Goal: Information Seeking & Learning: Learn about a topic

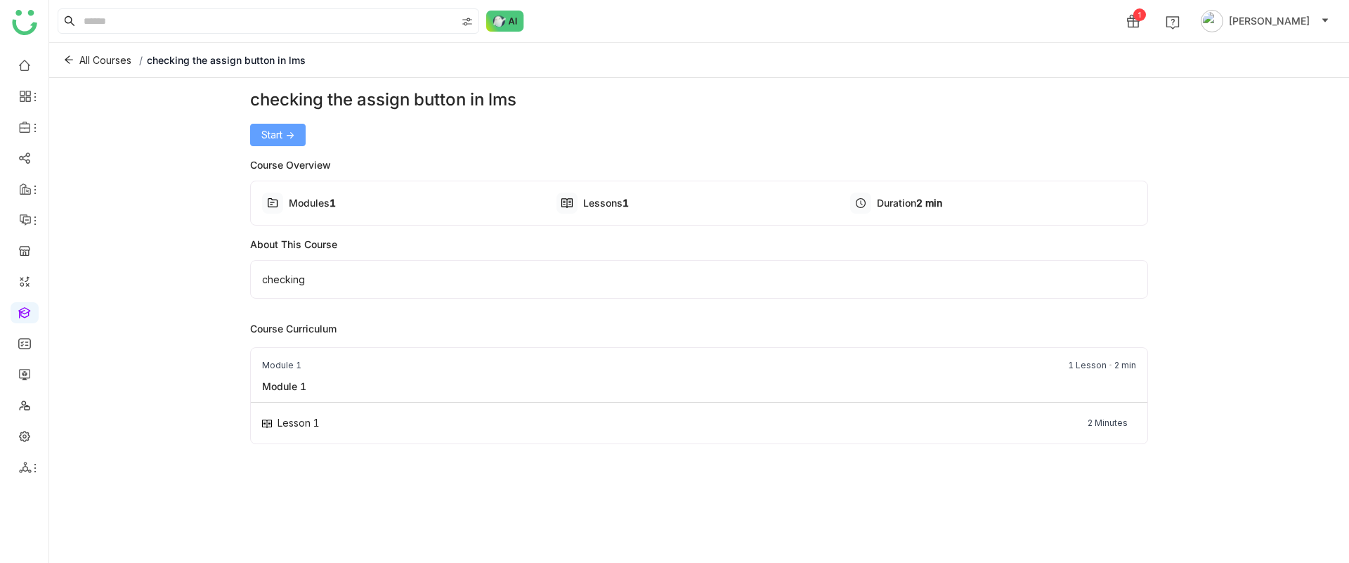
click at [294, 141] on span "Start ->" at bounding box center [277, 134] width 33 height 15
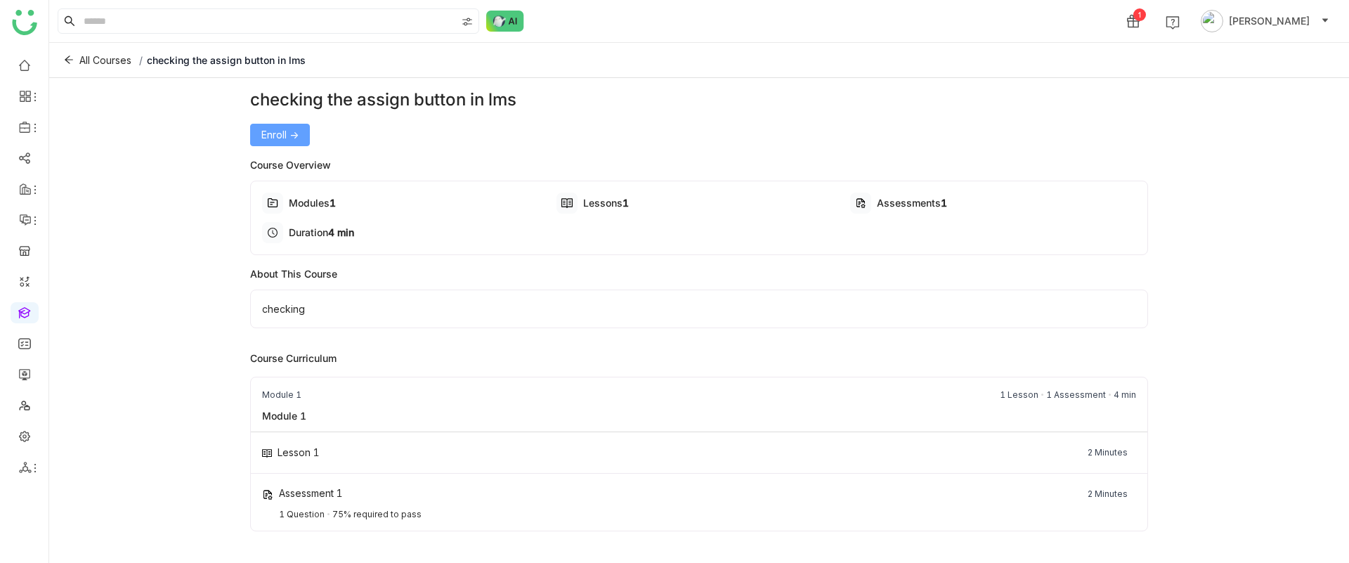
click at [287, 136] on span "Enroll ->" at bounding box center [279, 134] width 37 height 15
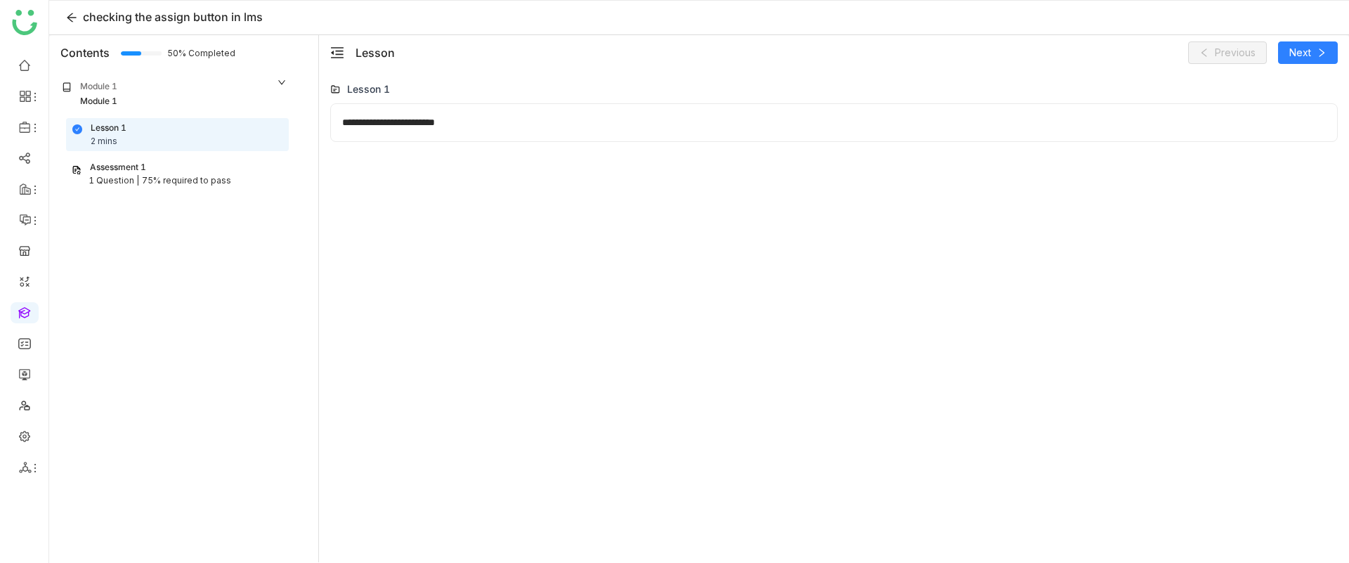
click at [268, 167] on div "Assessment 1" at bounding box center [177, 167] width 211 height 13
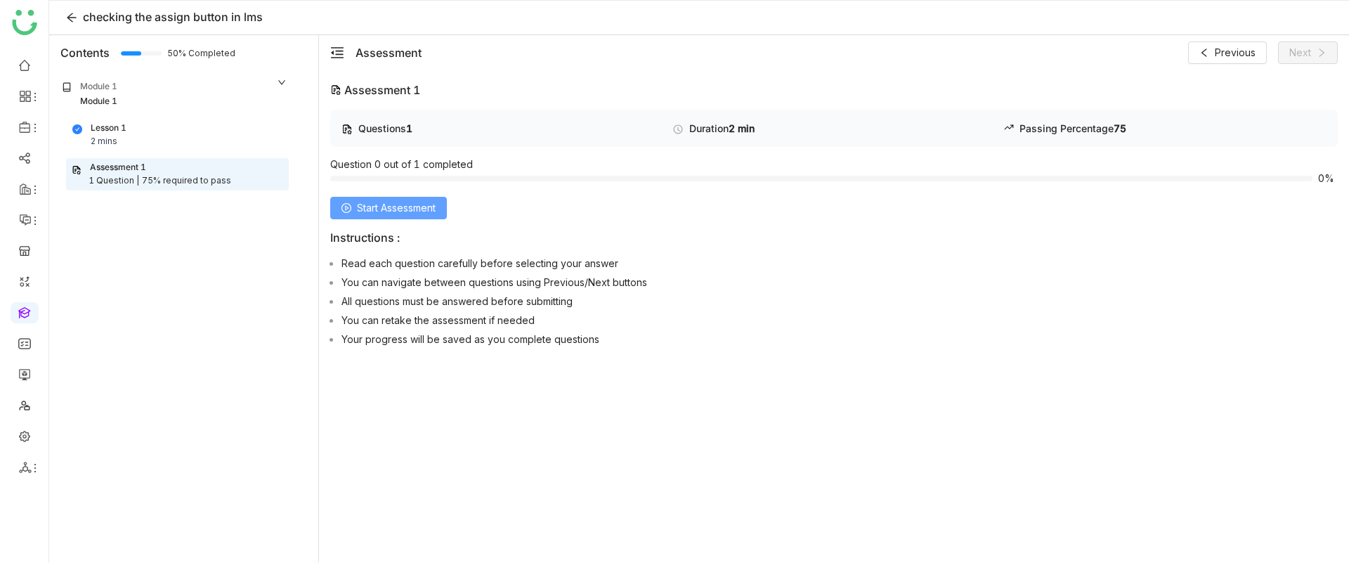
click at [388, 207] on span "Start Assessment" at bounding box center [396, 207] width 79 height 15
